Goal: Task Accomplishment & Management: Use online tool/utility

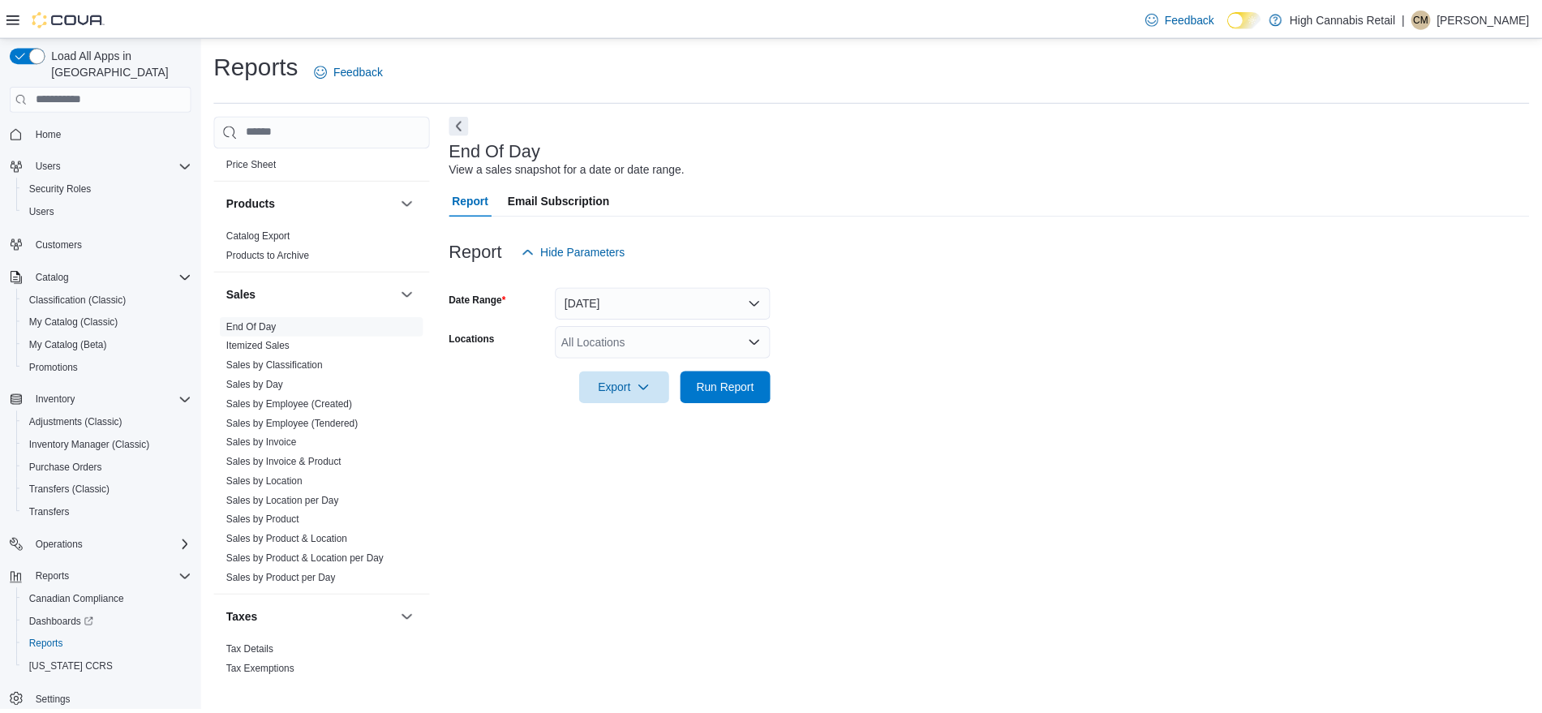
scroll to position [990, 0]
click at [272, 474] on link "Sales by Location" at bounding box center [267, 478] width 77 height 11
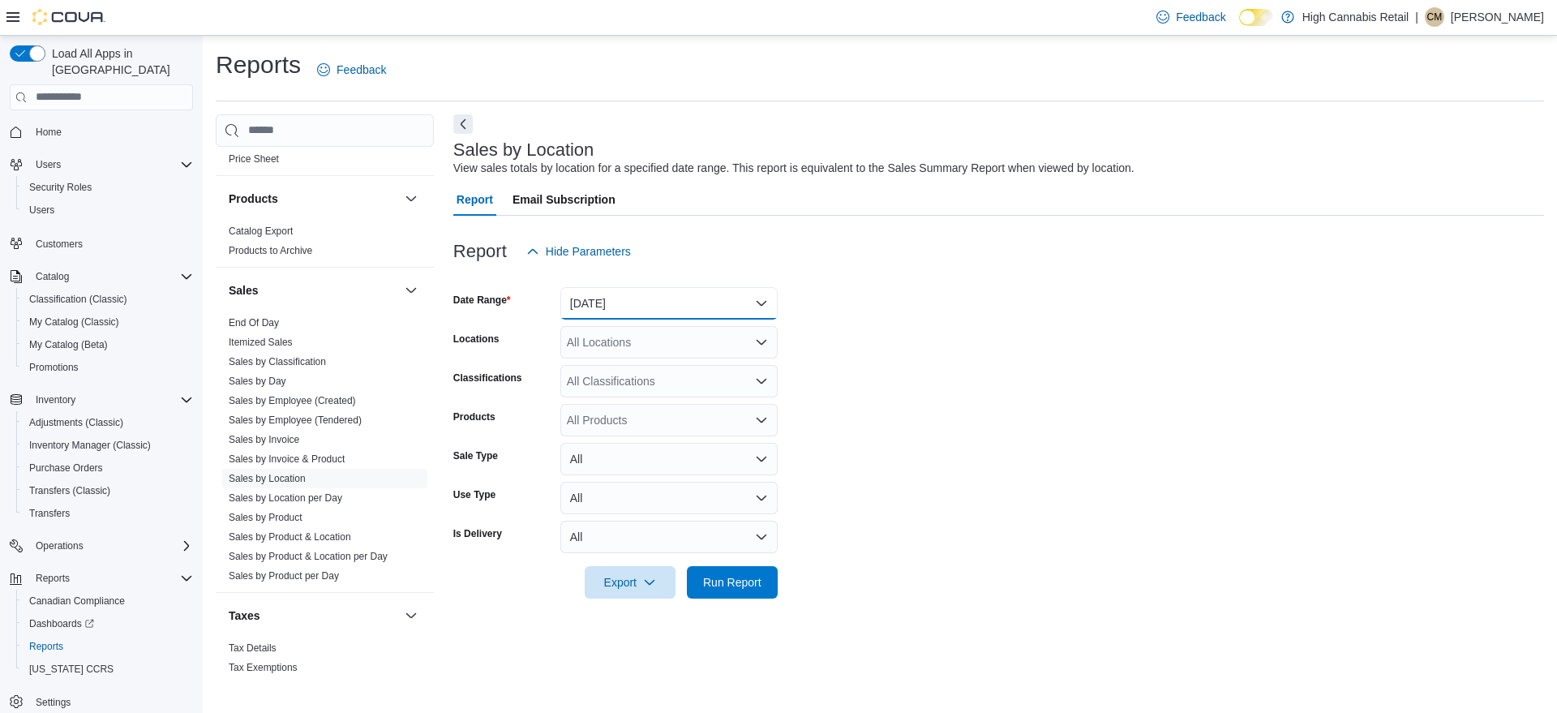
click at [607, 304] on button "[DATE]" at bounding box center [668, 303] width 217 height 32
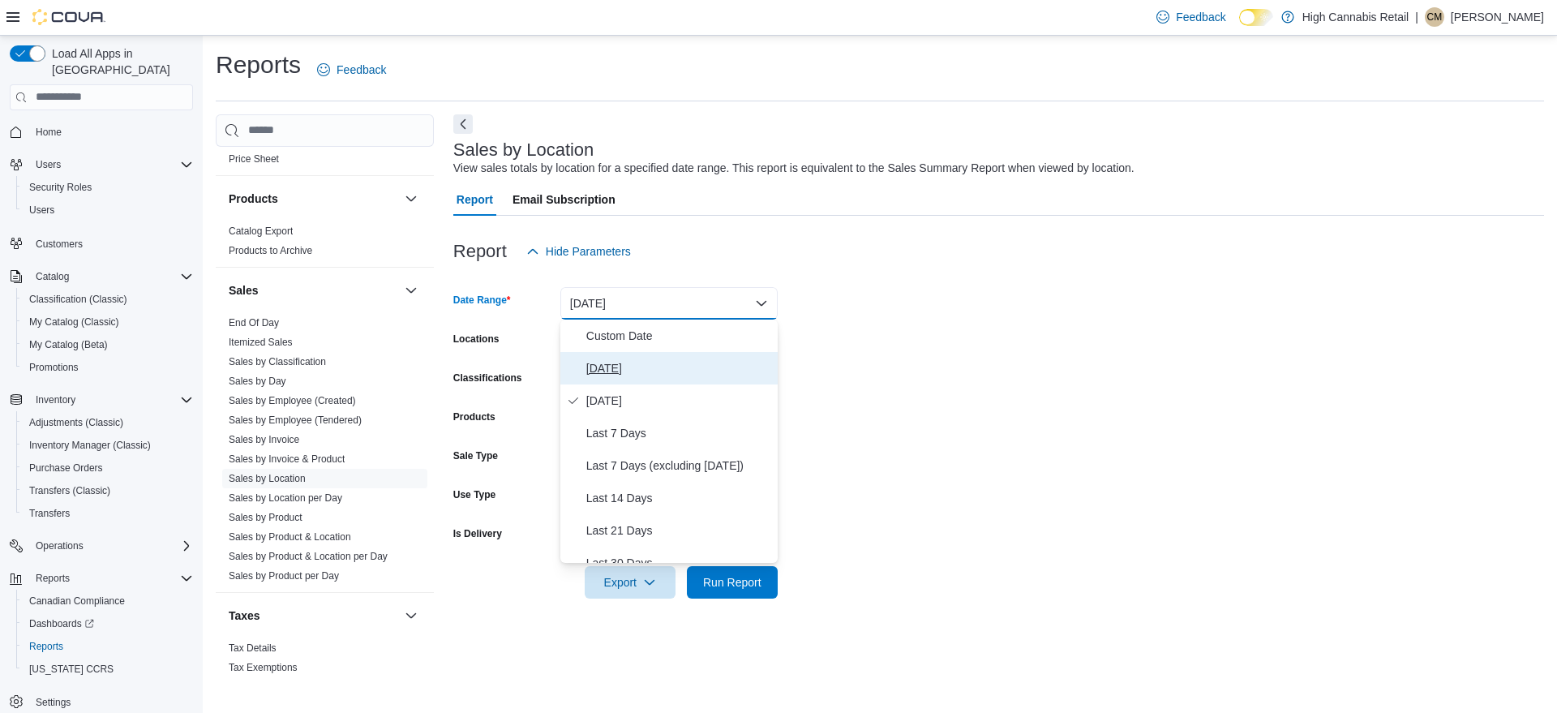
click at [623, 364] on span "[DATE]" at bounding box center [678, 367] width 185 height 19
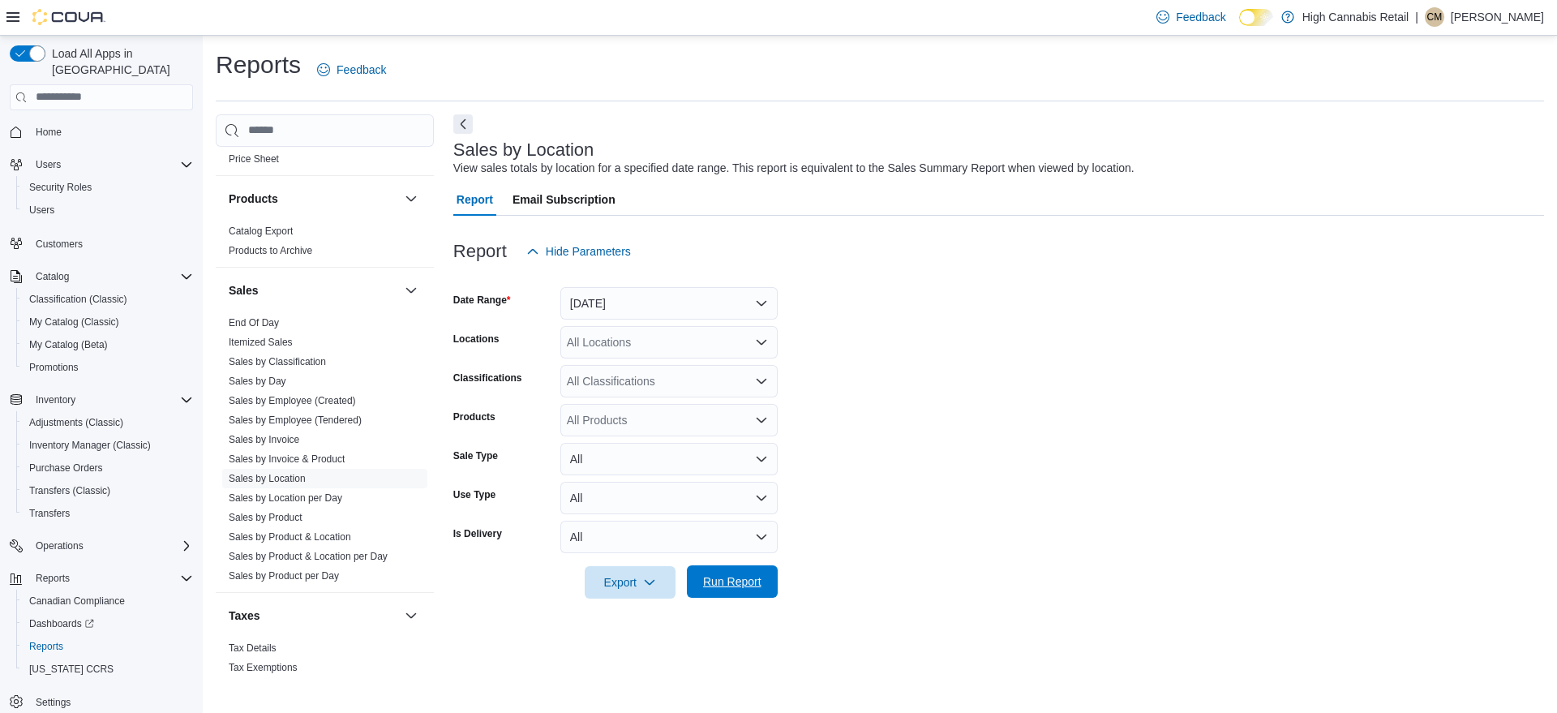
click at [732, 589] on span "Run Report" at bounding box center [732, 581] width 58 height 16
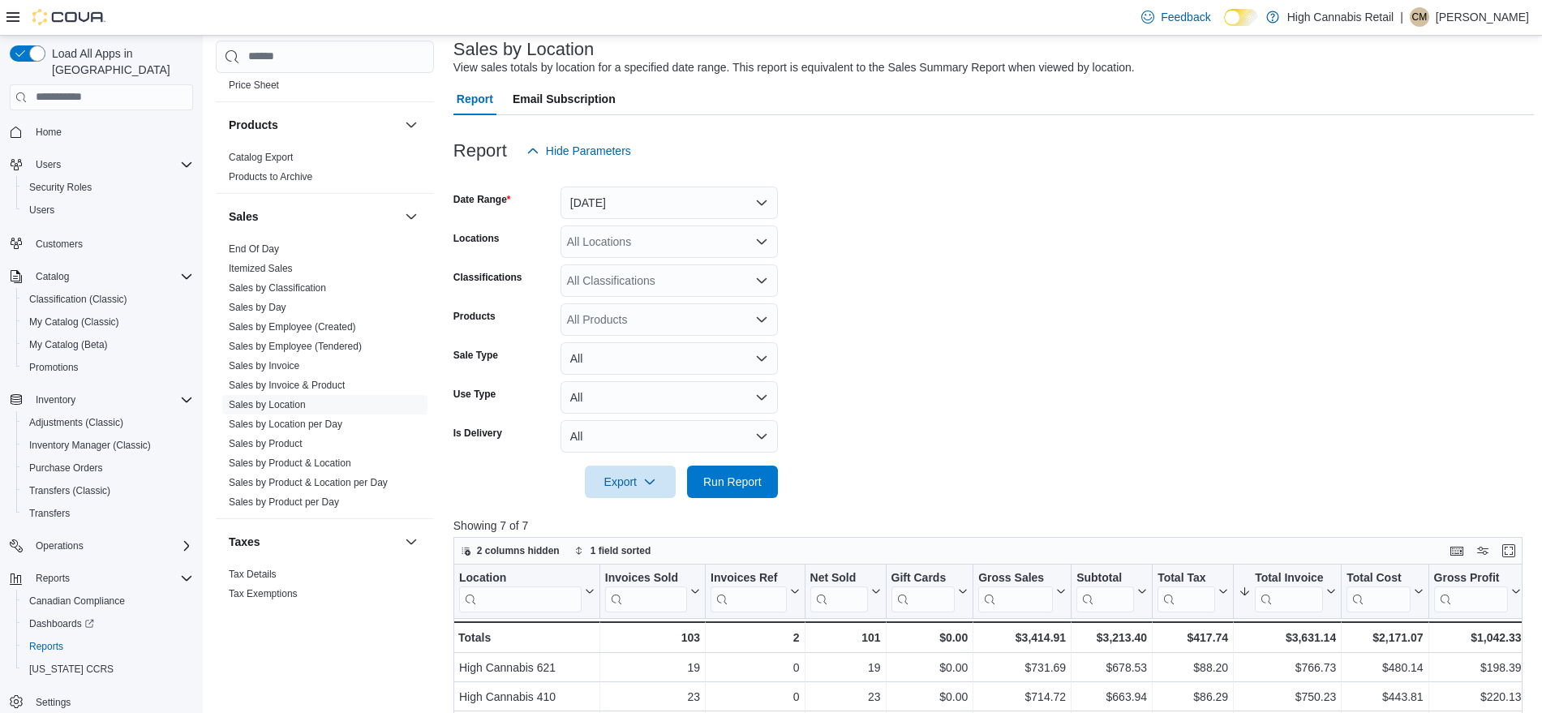
scroll to position [301, 0]
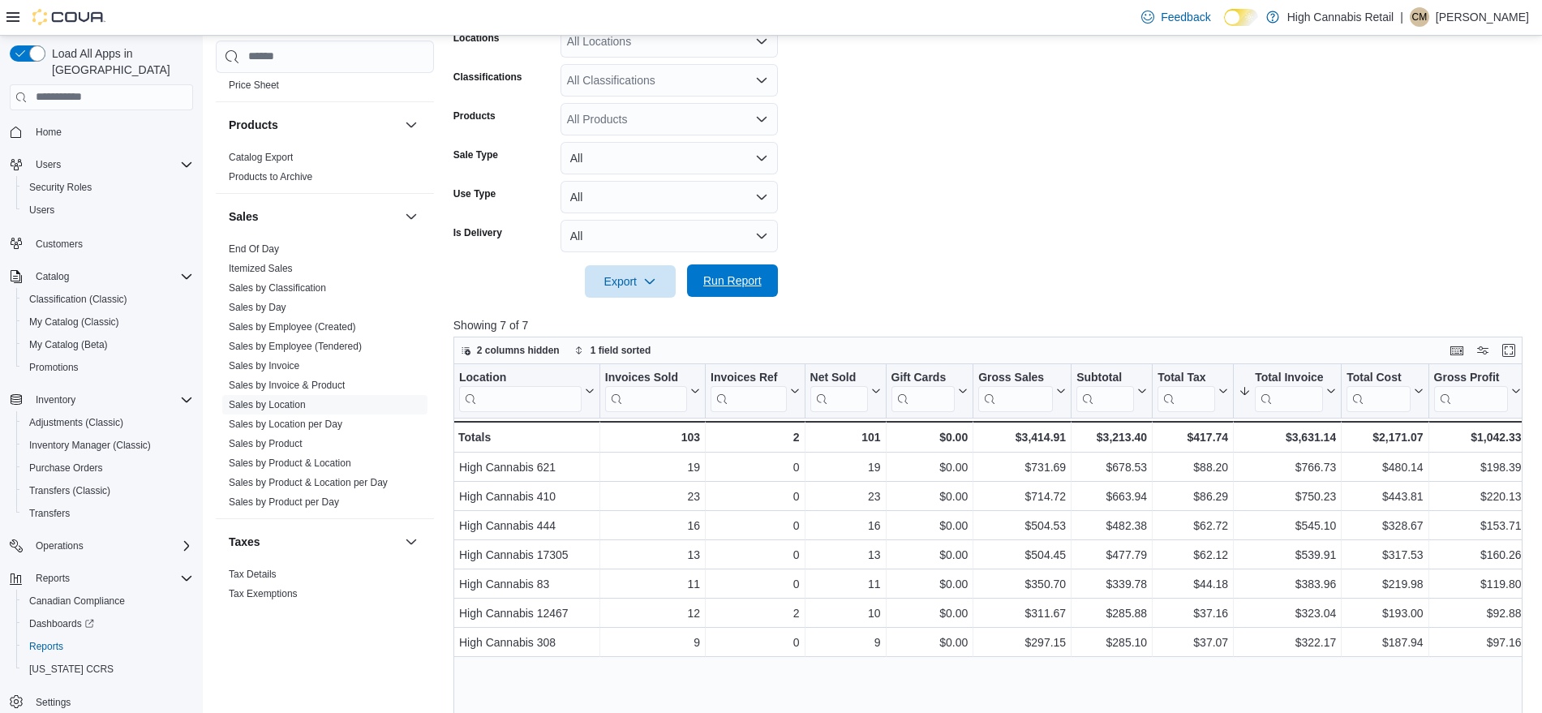
click at [736, 283] on span "Run Report" at bounding box center [732, 280] width 58 height 16
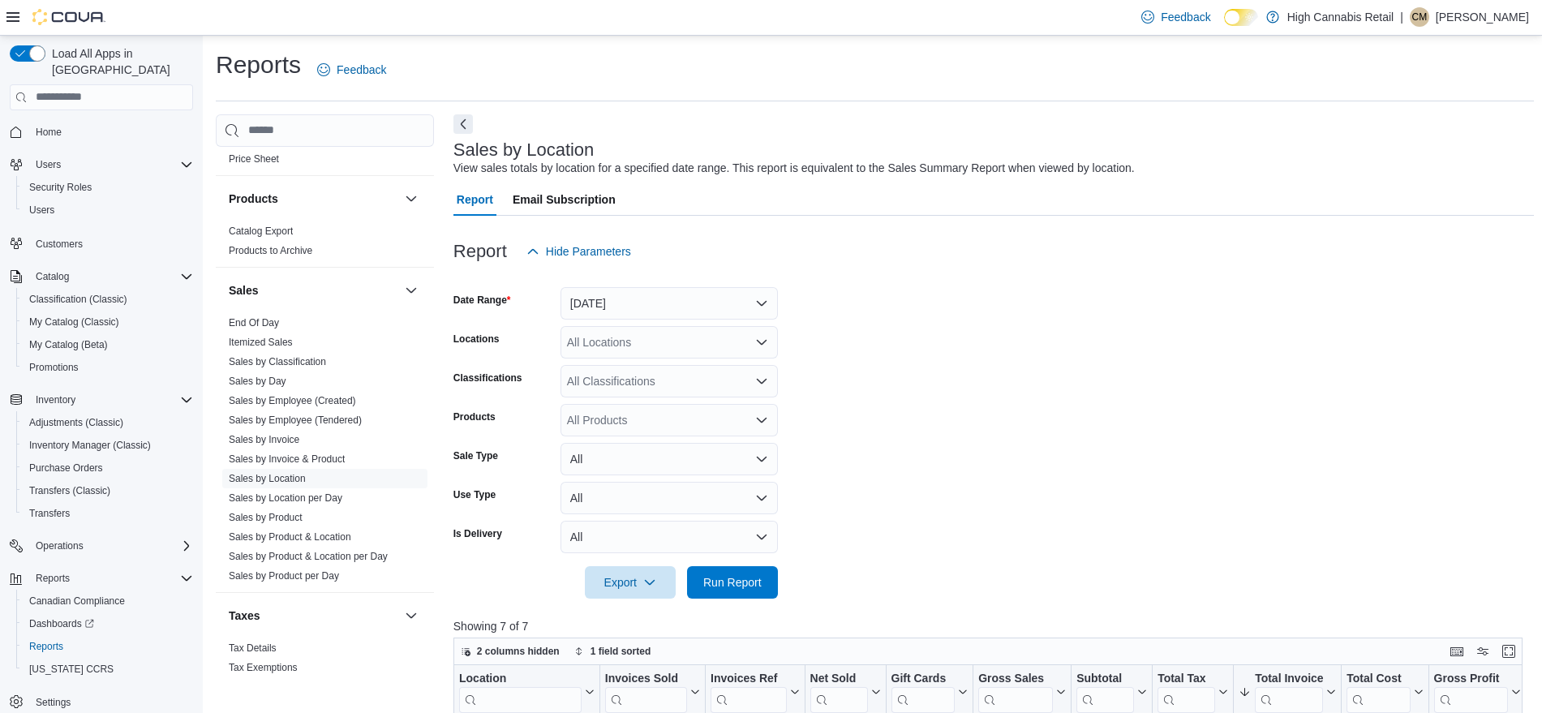
click at [857, 473] on form "Date Range [DATE] Locations All Locations Classifications All Classifications P…" at bounding box center [993, 433] width 1080 height 331
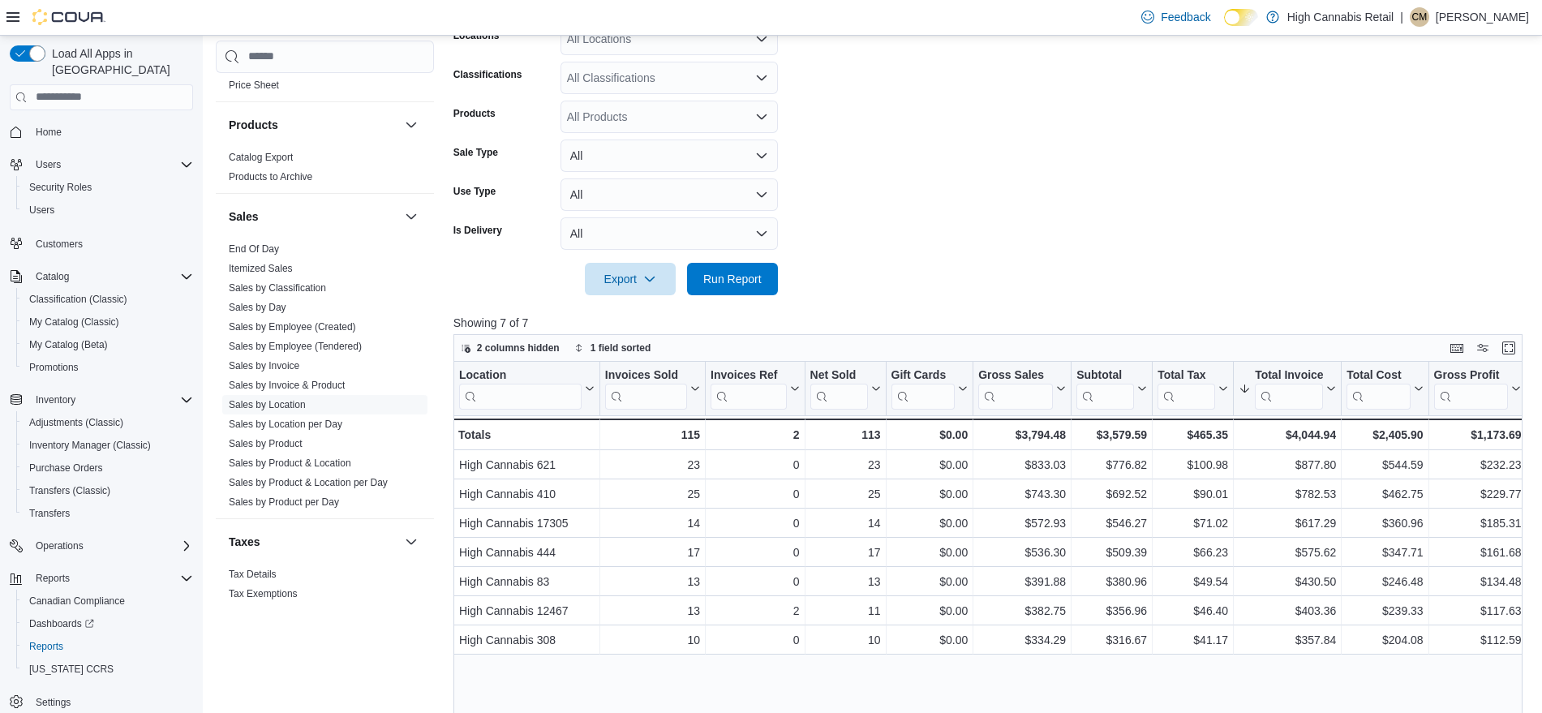
scroll to position [304, 0]
click at [751, 273] on span "Run Report" at bounding box center [732, 277] width 58 height 16
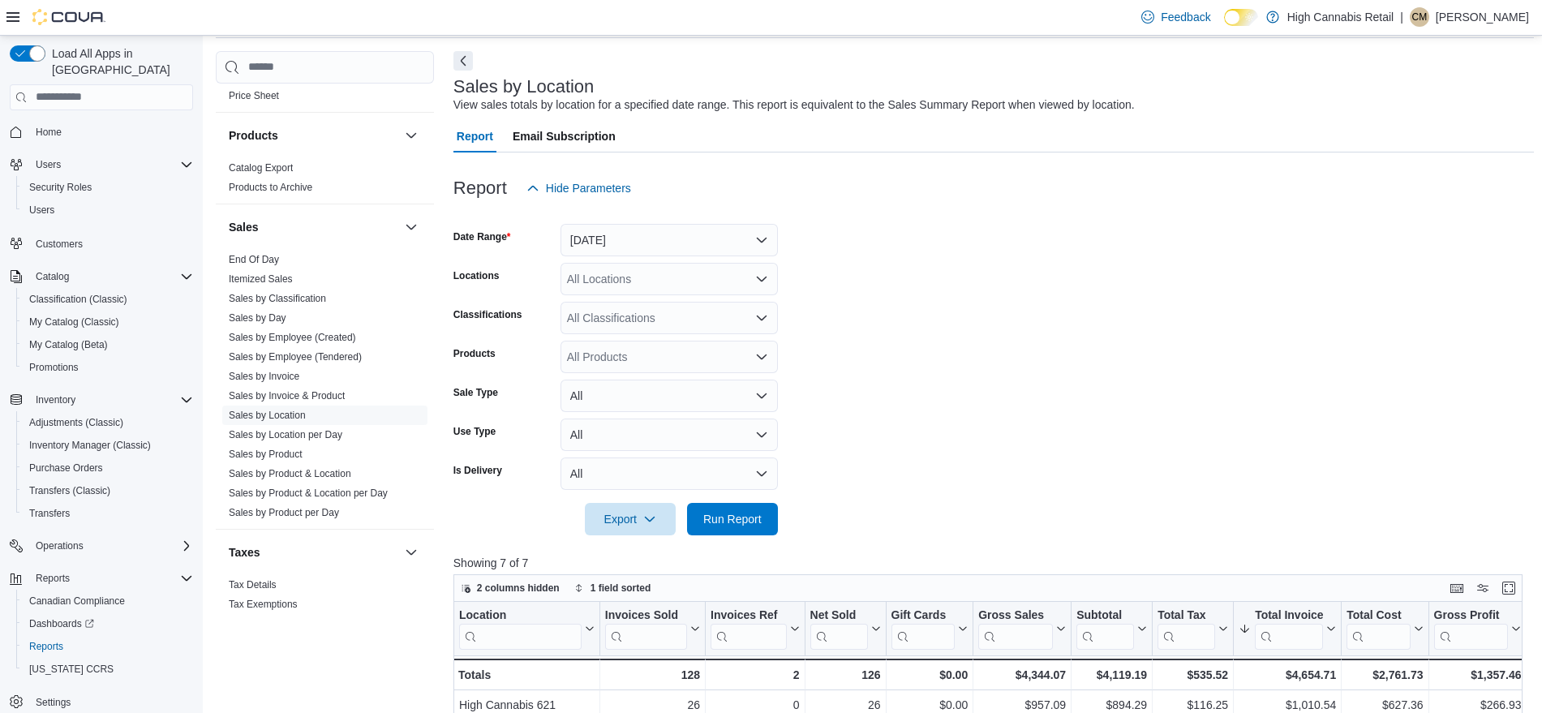
scroll to position [0, 0]
